Goal: Transaction & Acquisition: Purchase product/service

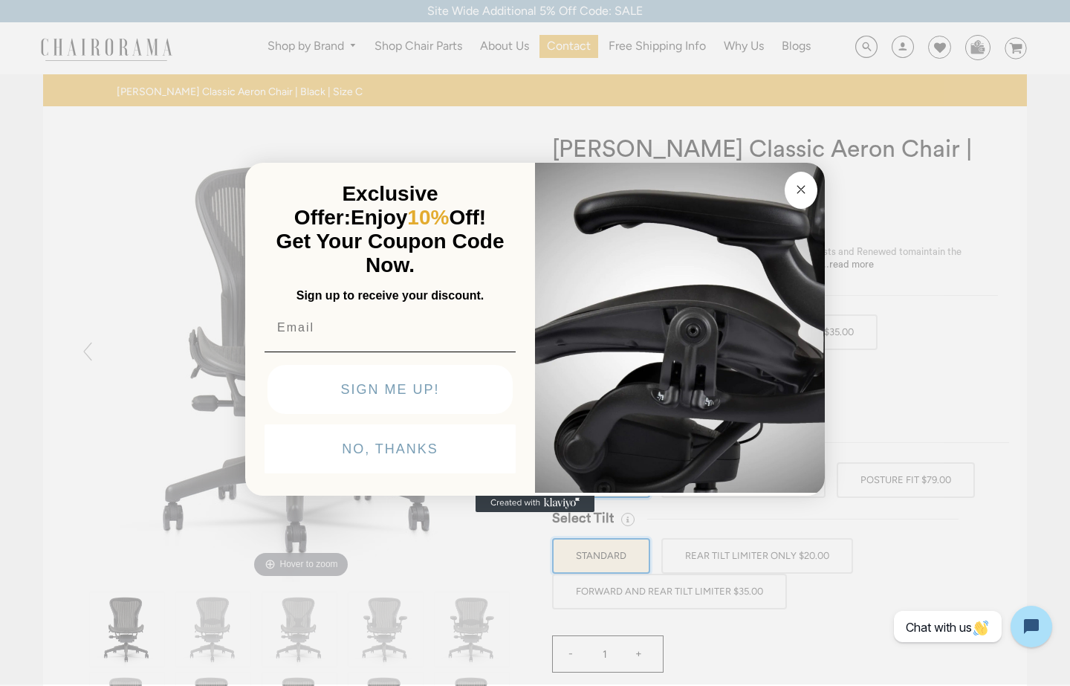
click at [805, 187] on circle "Close dialog" at bounding box center [800, 188] width 17 height 17
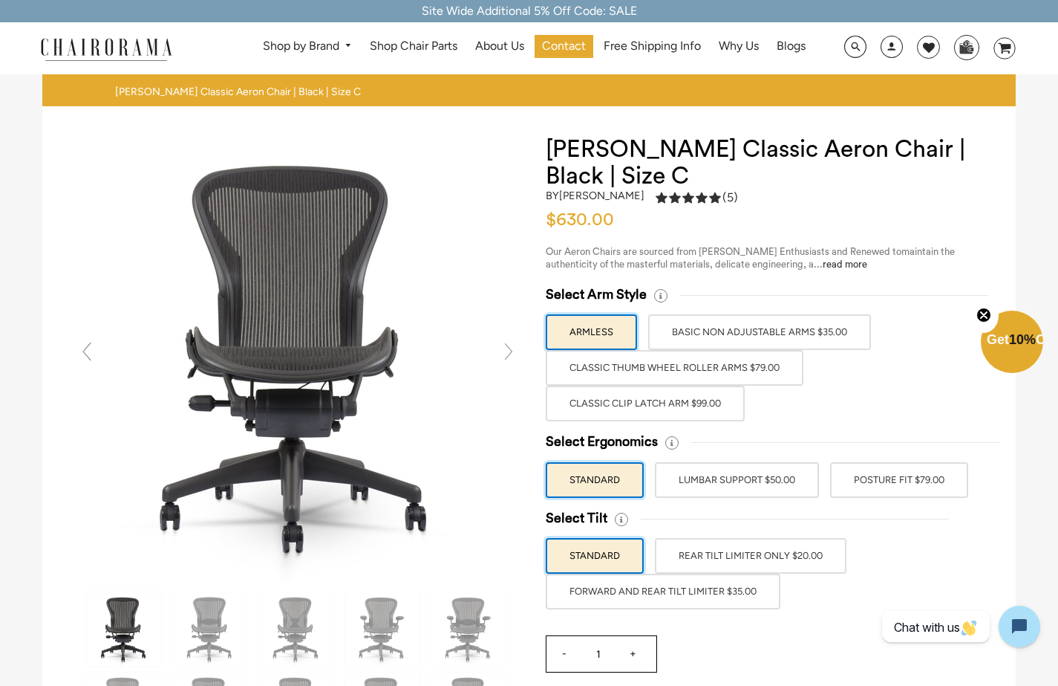
click at [711, 363] on label "Classic Thumb Wheel Roller Arms $79.00" at bounding box center [675, 368] width 258 height 36
click at [0, 0] on input "Classic Thumb Wheel Roller Arms $79.00" at bounding box center [0, 0] width 0 height 0
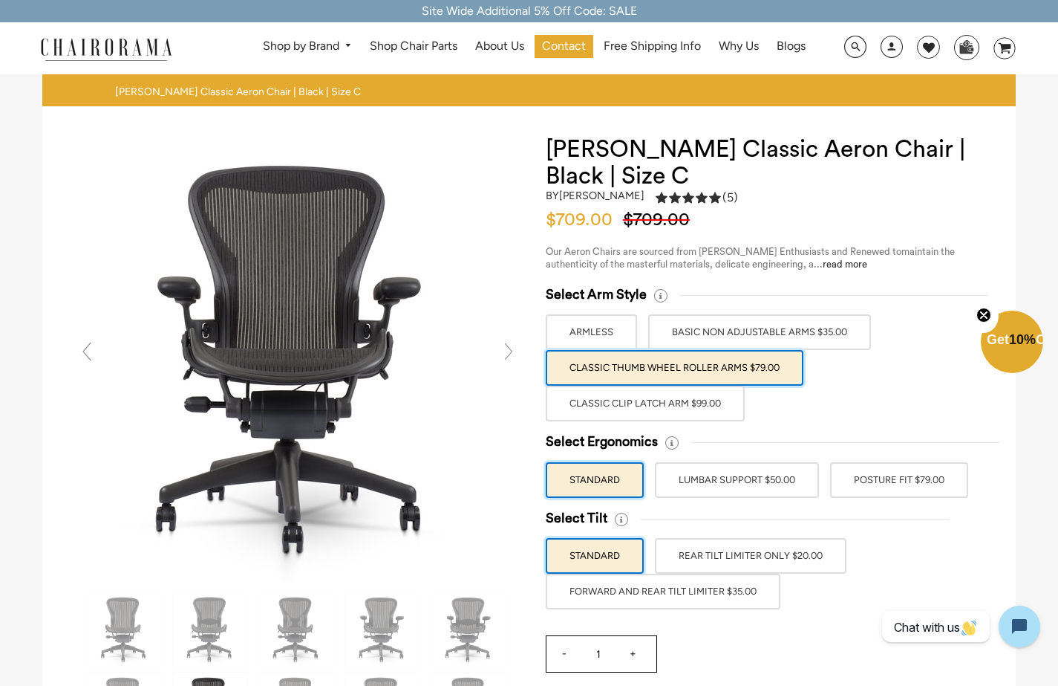
click at [774, 489] on label "LUMBAR SUPPORT $50.00" at bounding box center [737, 480] width 164 height 36
click at [0, 0] on input "LUMBAR SUPPORT $50.00" at bounding box center [0, 0] width 0 height 0
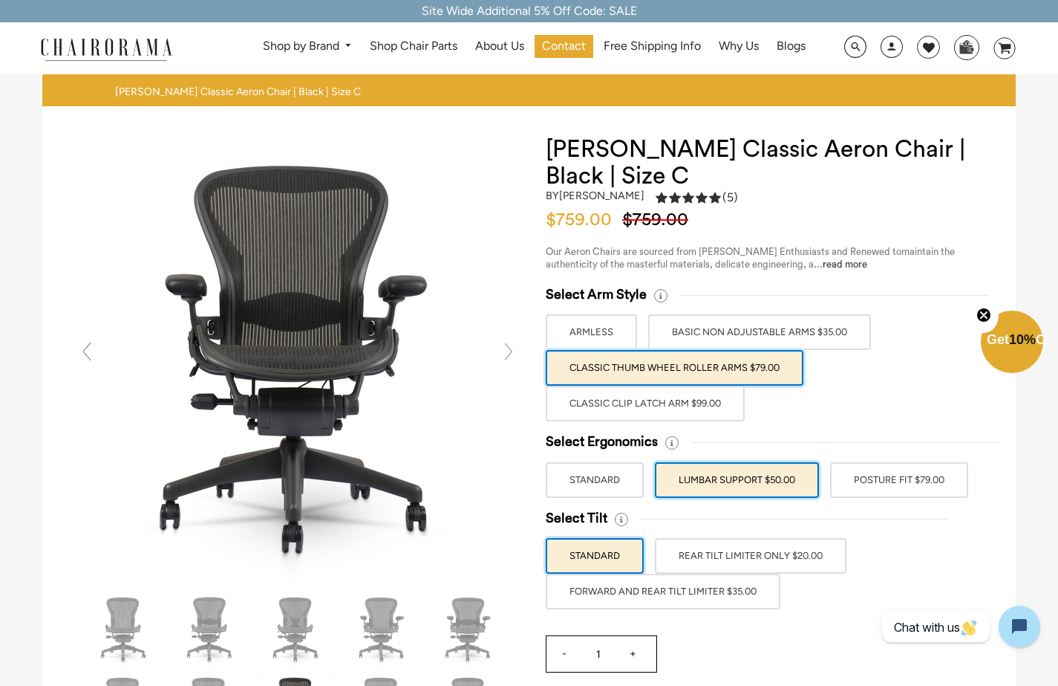
click at [630, 486] on label "STANDARD" at bounding box center [595, 480] width 98 height 36
click at [0, 0] on input "STANDARD" at bounding box center [0, 0] width 0 height 0
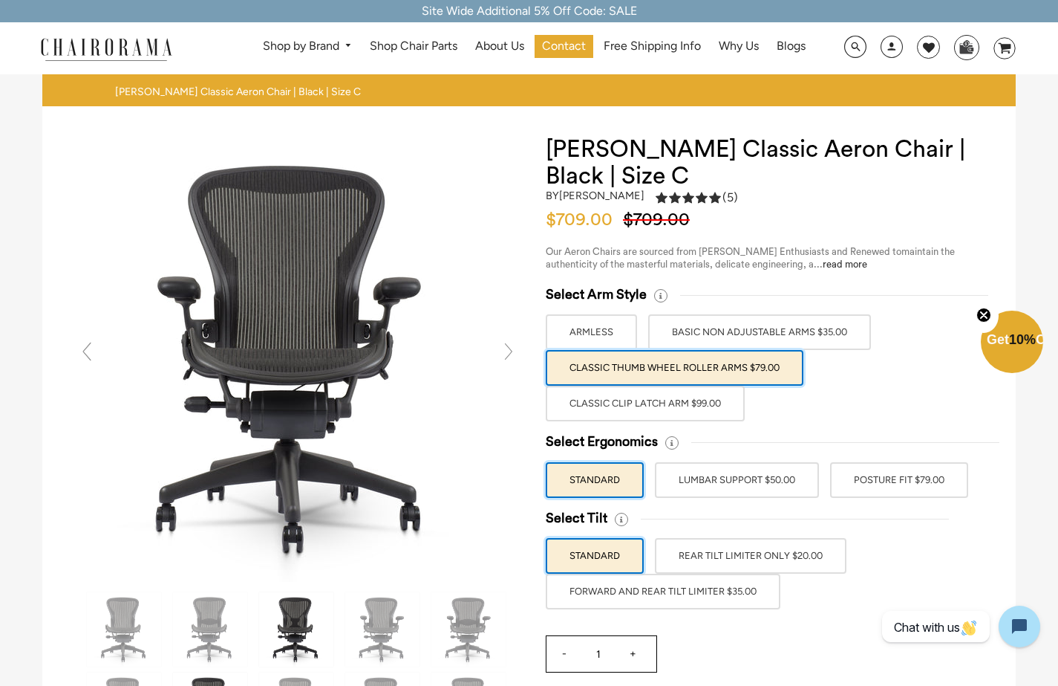
click at [300, 614] on img at bounding box center [296, 629] width 74 height 74
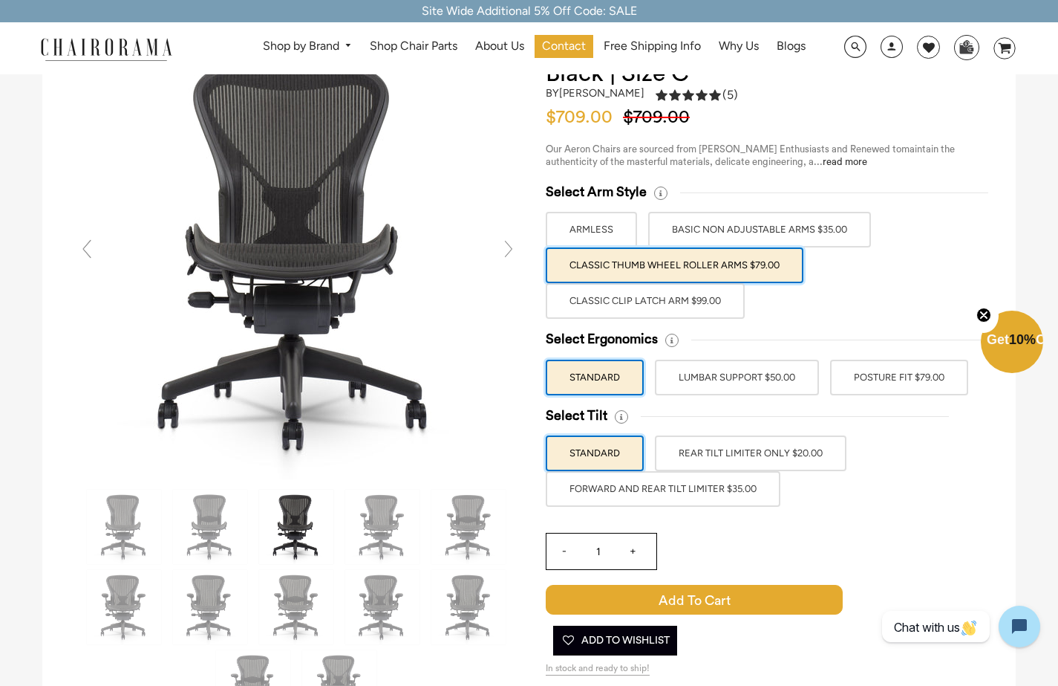
scroll to position [101, 0]
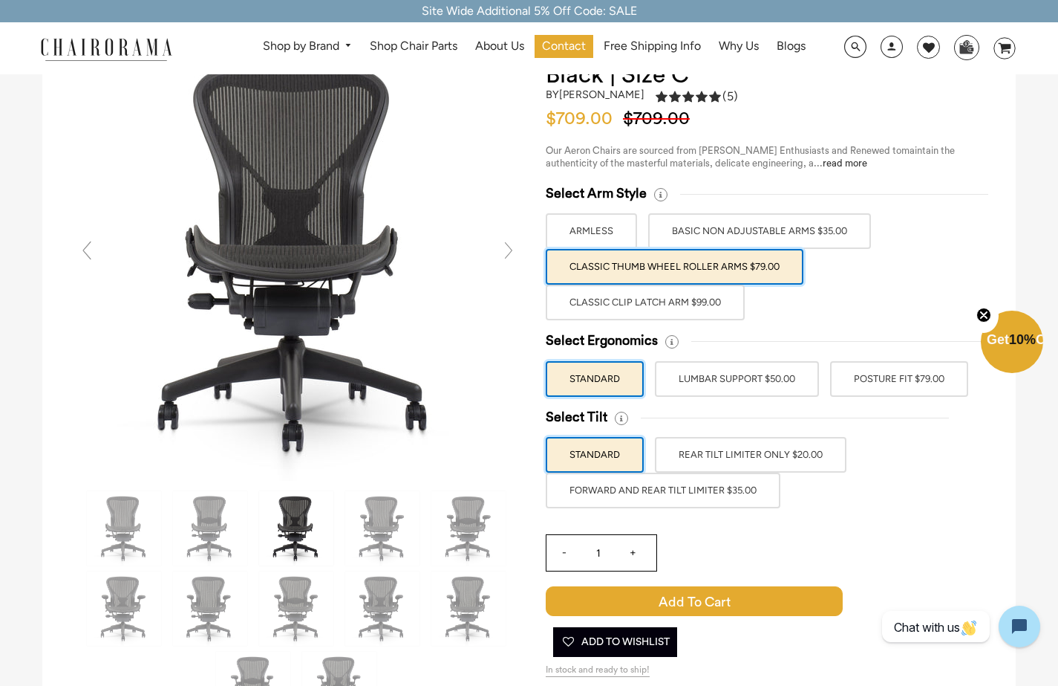
click at [747, 382] on label "LUMBAR SUPPORT $50.00" at bounding box center [737, 379] width 164 height 36
click at [0, 0] on input "LUMBAR SUPPORT $50.00" at bounding box center [0, 0] width 0 height 0
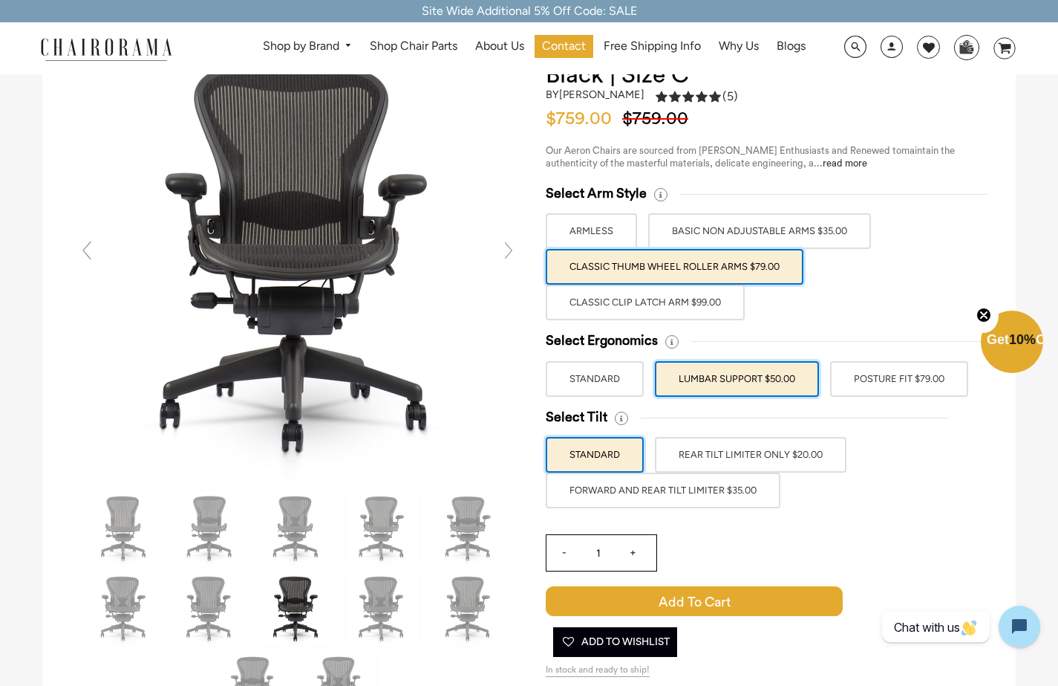
click at [620, 383] on label "STANDARD" at bounding box center [595, 379] width 98 height 36
click at [0, 0] on input "STANDARD" at bounding box center [0, 0] width 0 height 0
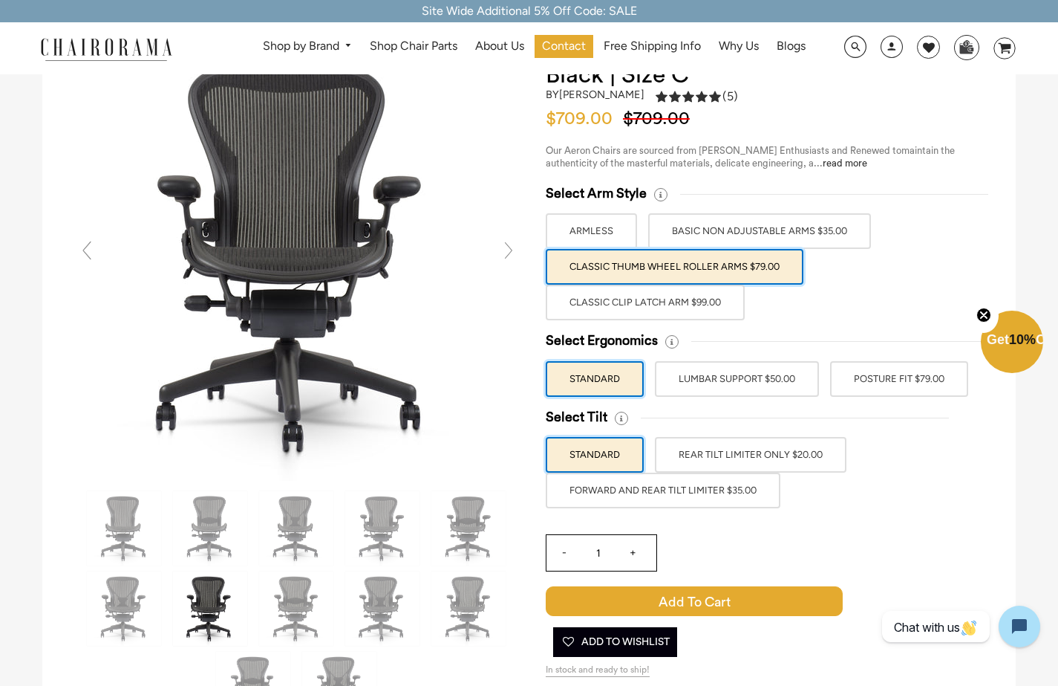
click at [893, 382] on label "POSTURE FIT $79.00" at bounding box center [899, 379] width 138 height 36
click at [0, 0] on input "POSTURE FIT $79.00" at bounding box center [0, 0] width 0 height 0
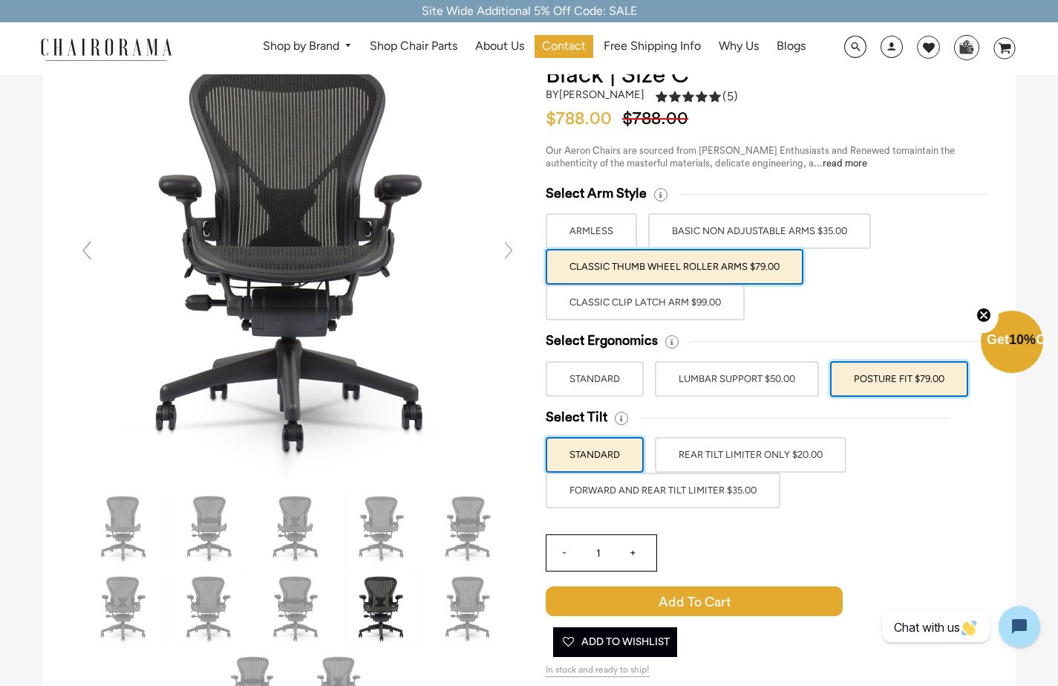
click at [712, 482] on label "FORWARD AND REAR TILT LIMITER $35.00" at bounding box center [663, 490] width 235 height 36
click at [0, 0] on input "FORWARD AND REAR TILT LIMITER $35.00" at bounding box center [0, 0] width 0 height 0
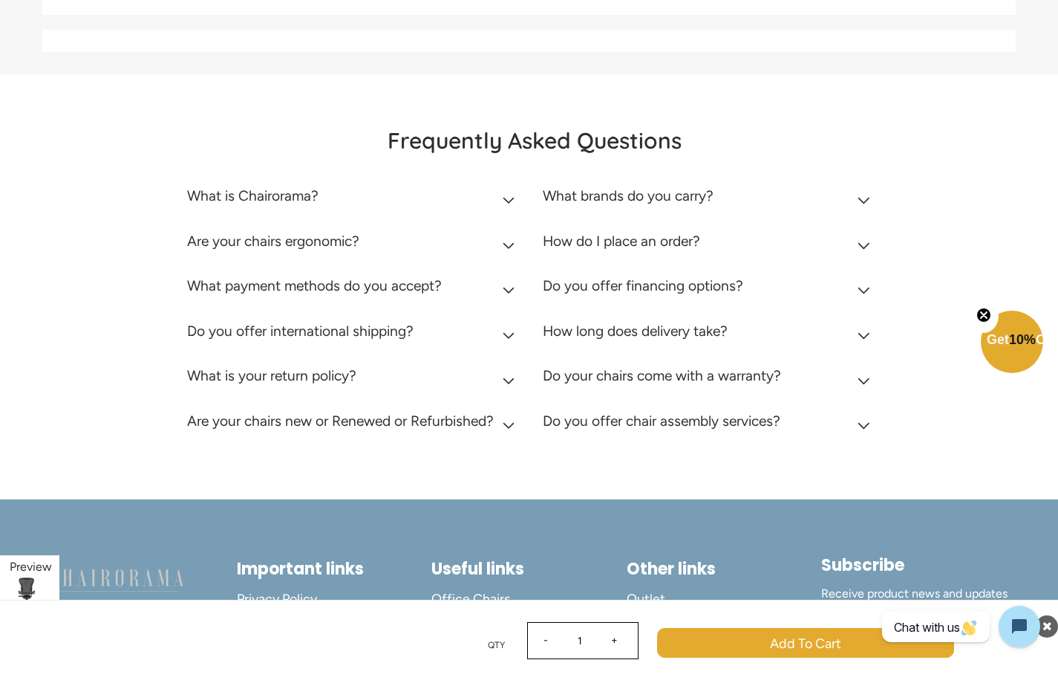
scroll to position [5703, 0]
